Goal: Find specific page/section: Find specific page/section

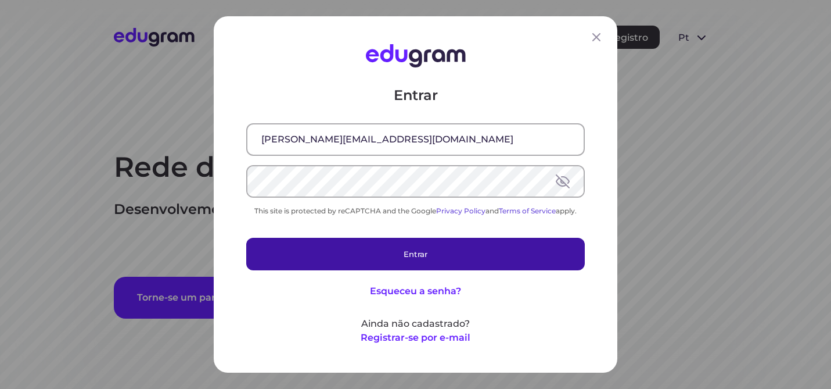
click at [397, 254] on button "Entrar" at bounding box center [415, 254] width 339 height 33
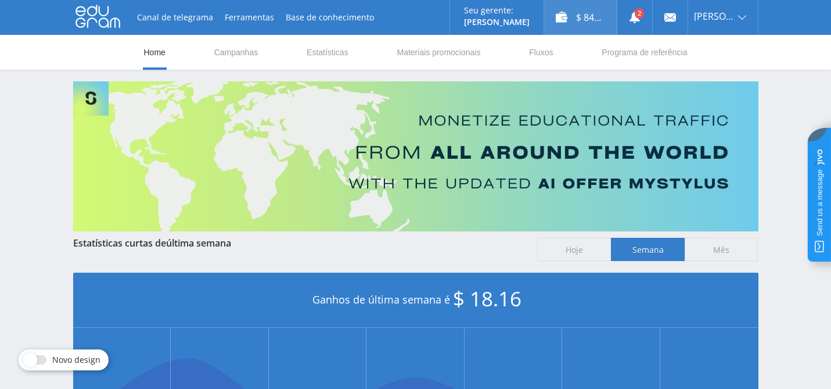
click at [583, 19] on div "$ 84.86" at bounding box center [580, 17] width 73 height 35
